Goal: Task Accomplishment & Management: Manage account settings

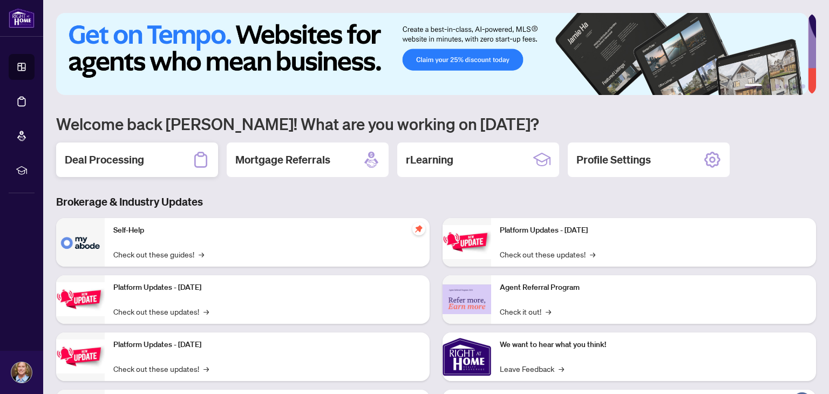
click at [132, 154] on h2 "Deal Processing" at bounding box center [104, 159] width 79 height 15
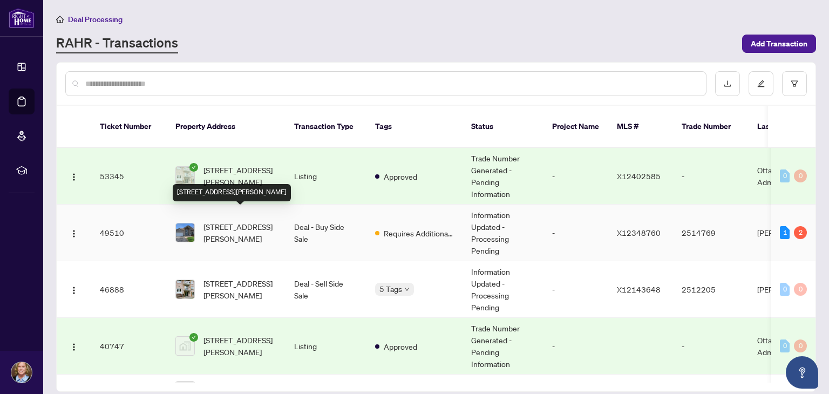
click at [206, 221] on span "[STREET_ADDRESS][PERSON_NAME]" at bounding box center [240, 233] width 73 height 24
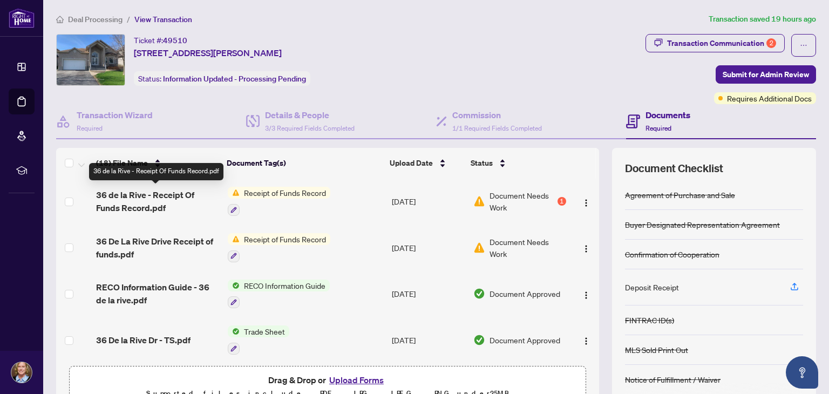
click at [185, 193] on span "36 de la Rive - Receipt Of Funds Record.pdf" at bounding box center [157, 201] width 123 height 26
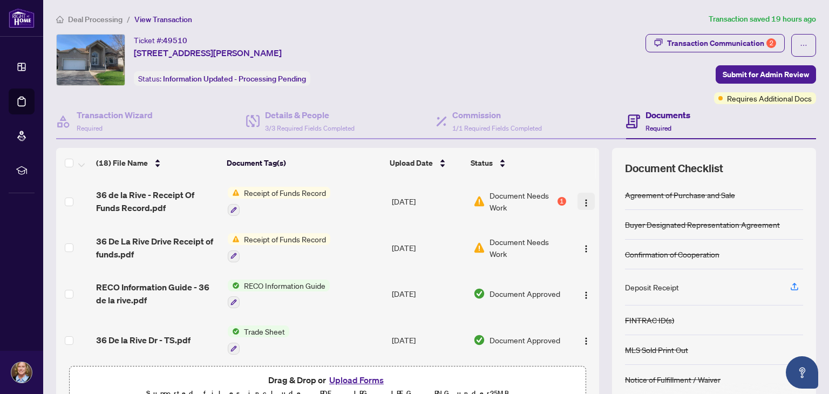
click at [582, 199] on img "button" at bounding box center [586, 203] width 9 height 9
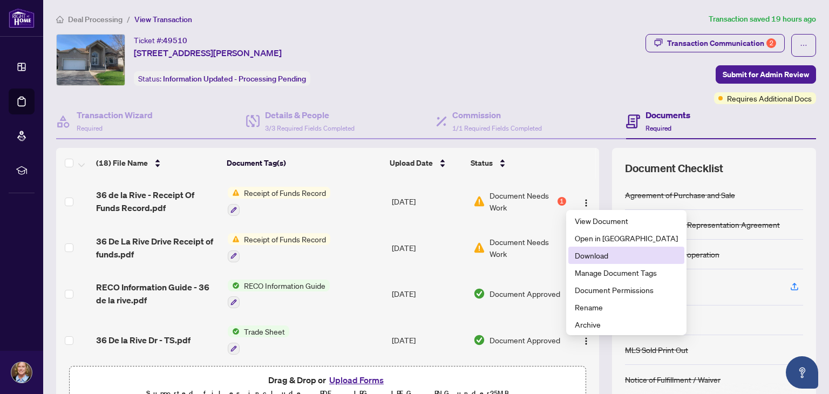
click at [577, 255] on span "Download" at bounding box center [626, 255] width 103 height 12
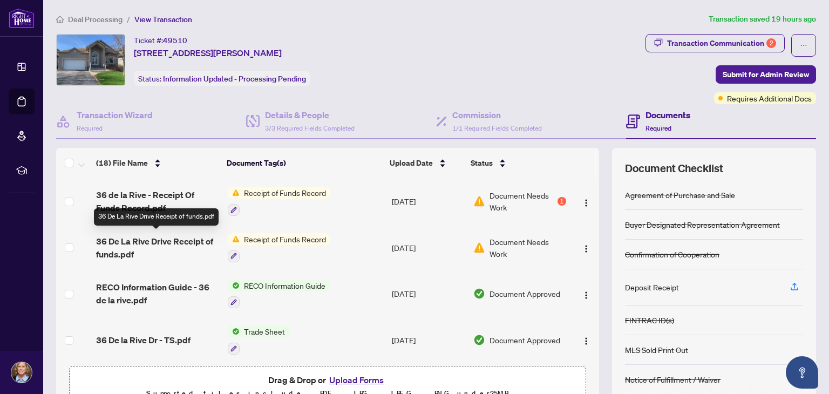
click at [187, 238] on span "36 De La Rive Drive Receipt of funds.pdf" at bounding box center [157, 248] width 123 height 26
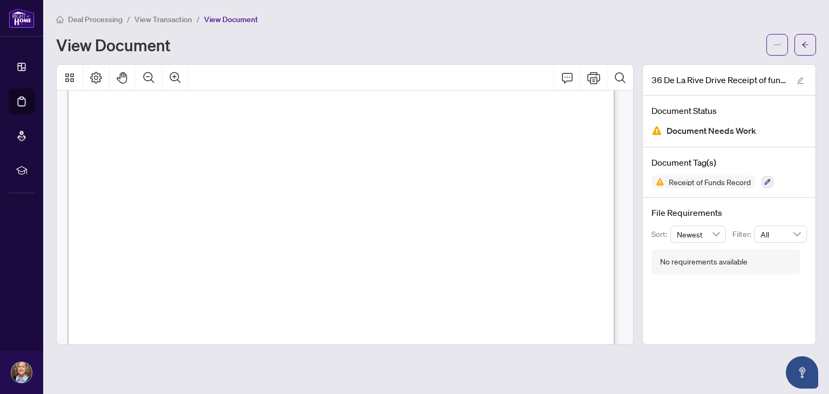
scroll to position [108, 0]
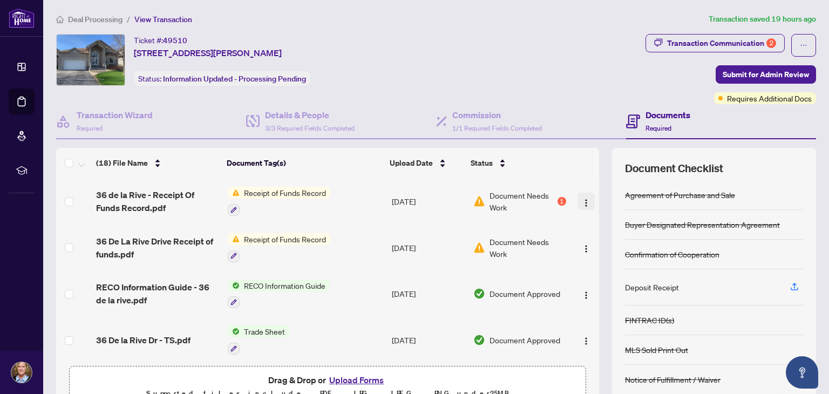
click at [582, 199] on img "button" at bounding box center [586, 203] width 9 height 9
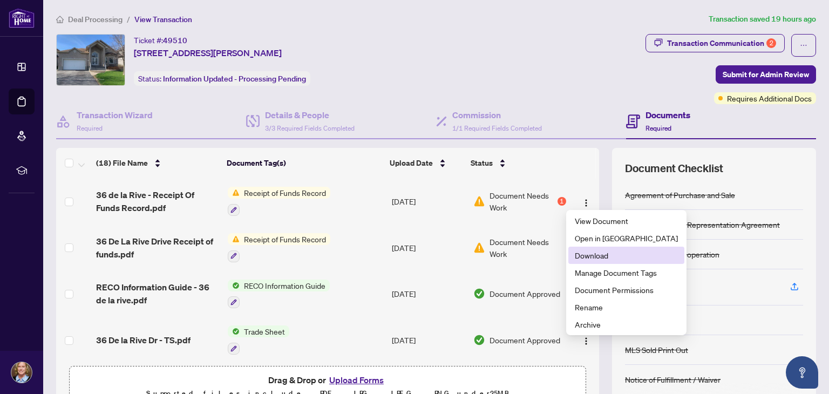
click at [587, 256] on span "Download" at bounding box center [626, 255] width 103 height 12
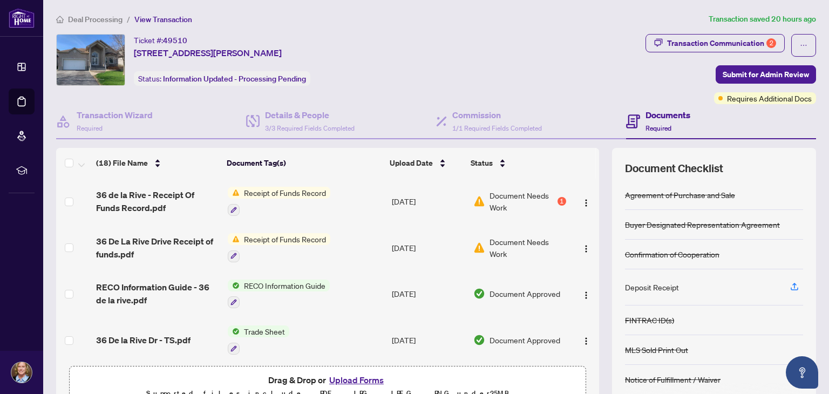
click at [357, 378] on button "Upload Forms" at bounding box center [356, 380] width 61 height 14
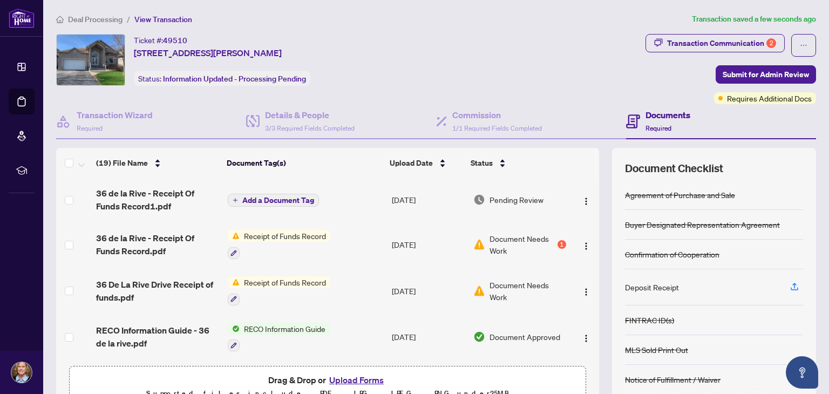
click at [293, 196] on span "Add a Document Tag" at bounding box center [278, 200] width 72 height 8
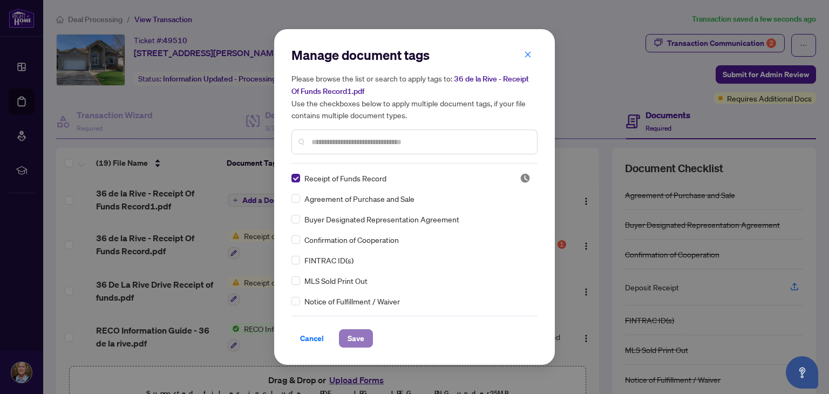
click at [339, 336] on button "Save" at bounding box center [356, 338] width 34 height 18
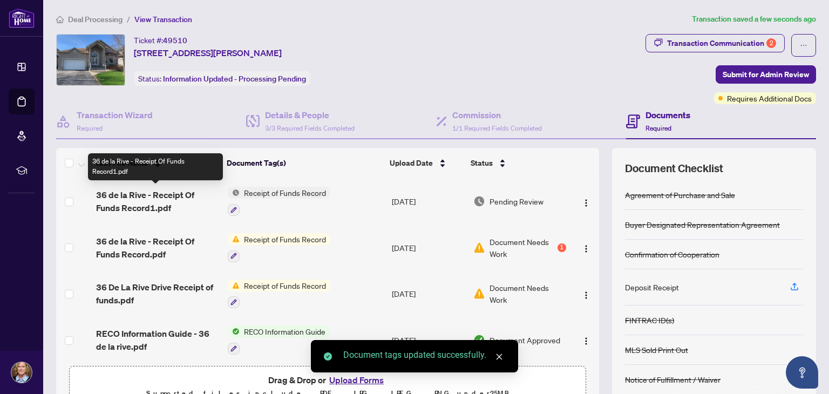
click at [182, 195] on span "36 de la Rive - Receipt Of Funds Record1.pdf" at bounding box center [157, 201] width 123 height 26
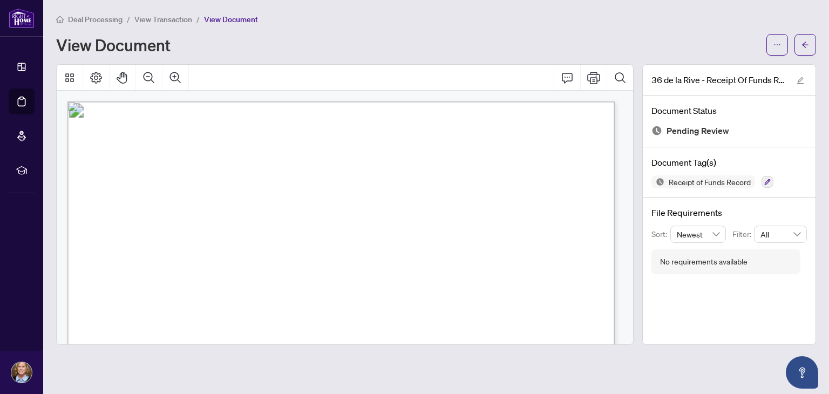
scroll to position [216, 0]
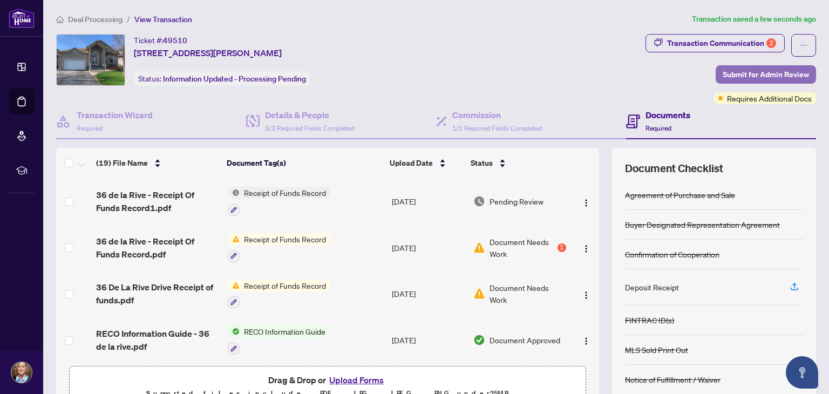
click at [760, 76] on span "Submit for Admin Review" at bounding box center [766, 74] width 86 height 17
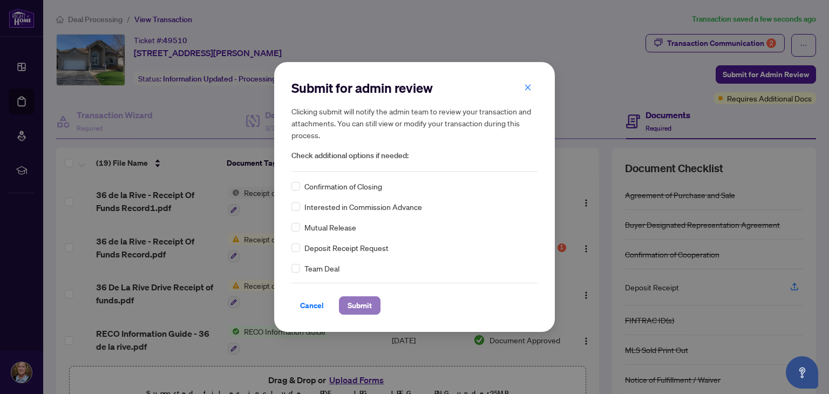
click at [354, 308] on span "Submit" at bounding box center [360, 305] width 24 height 17
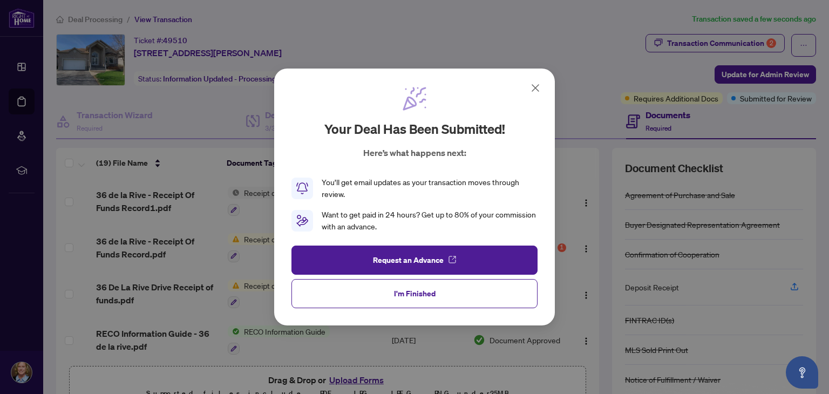
click at [536, 87] on icon at bounding box center [535, 88] width 6 height 6
